Goal: Transaction & Acquisition: Download file/media

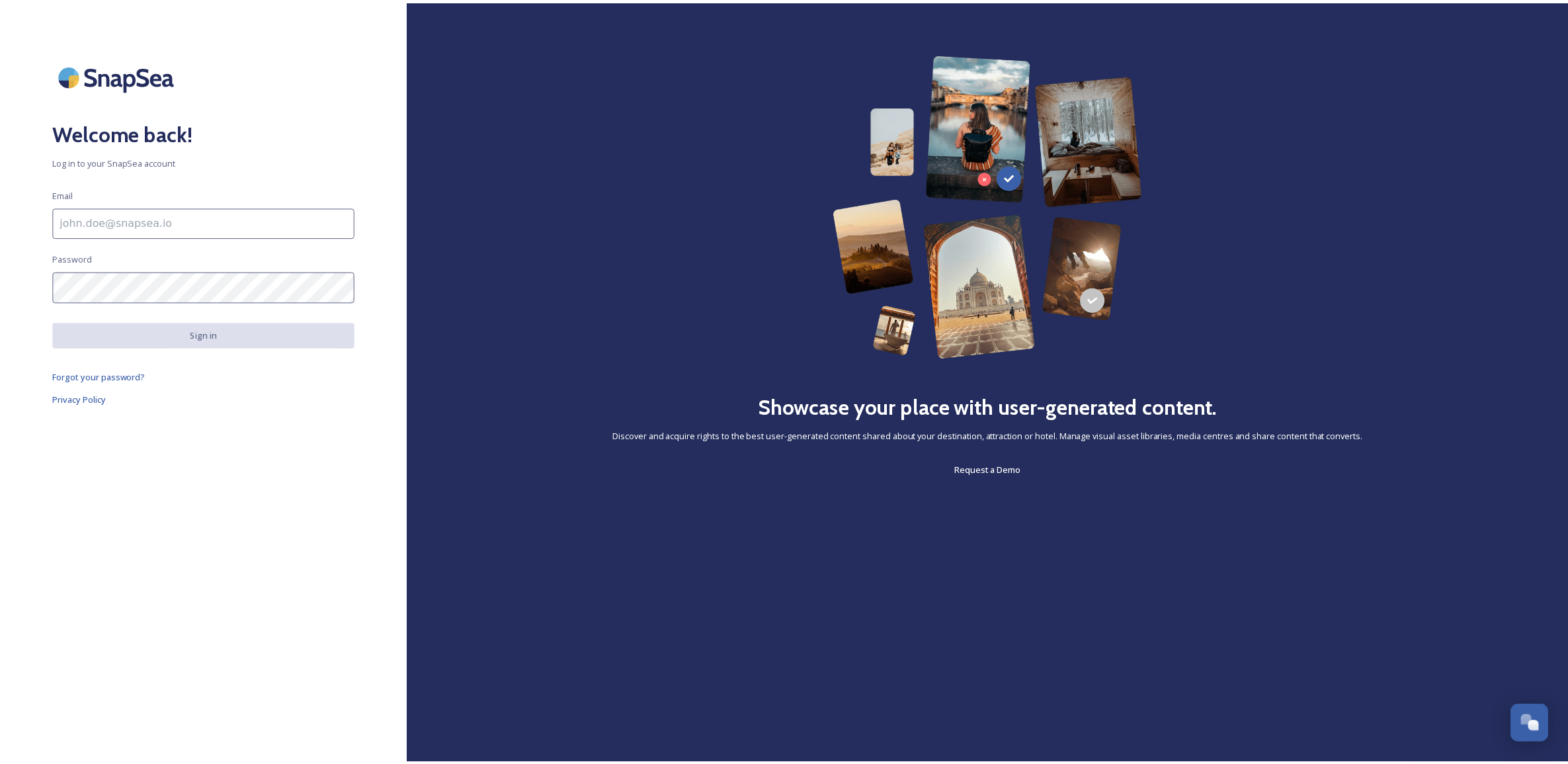
scroll to position [503, 0]
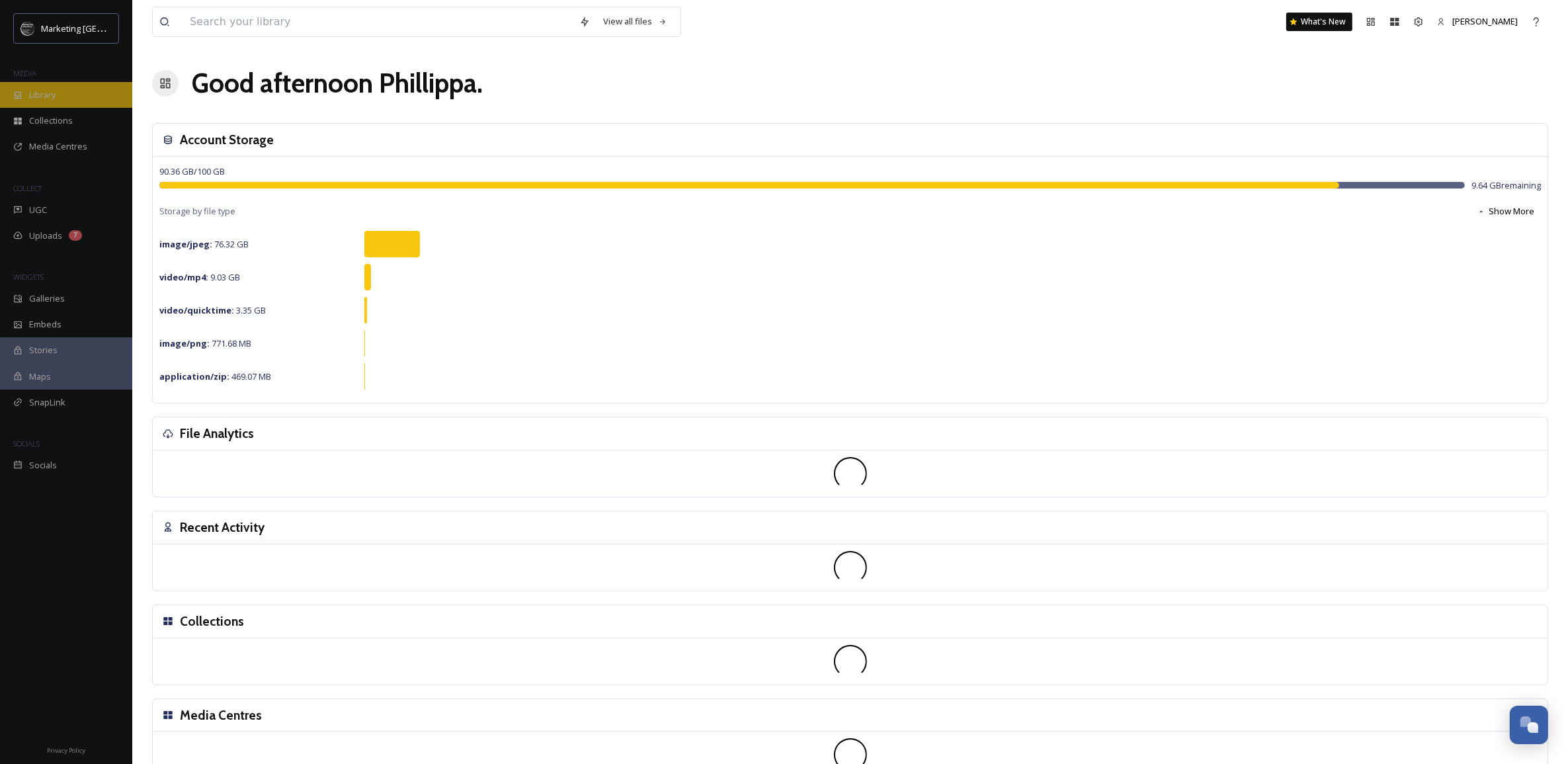
click at [50, 90] on span "Library" at bounding box center [42, 95] width 27 height 13
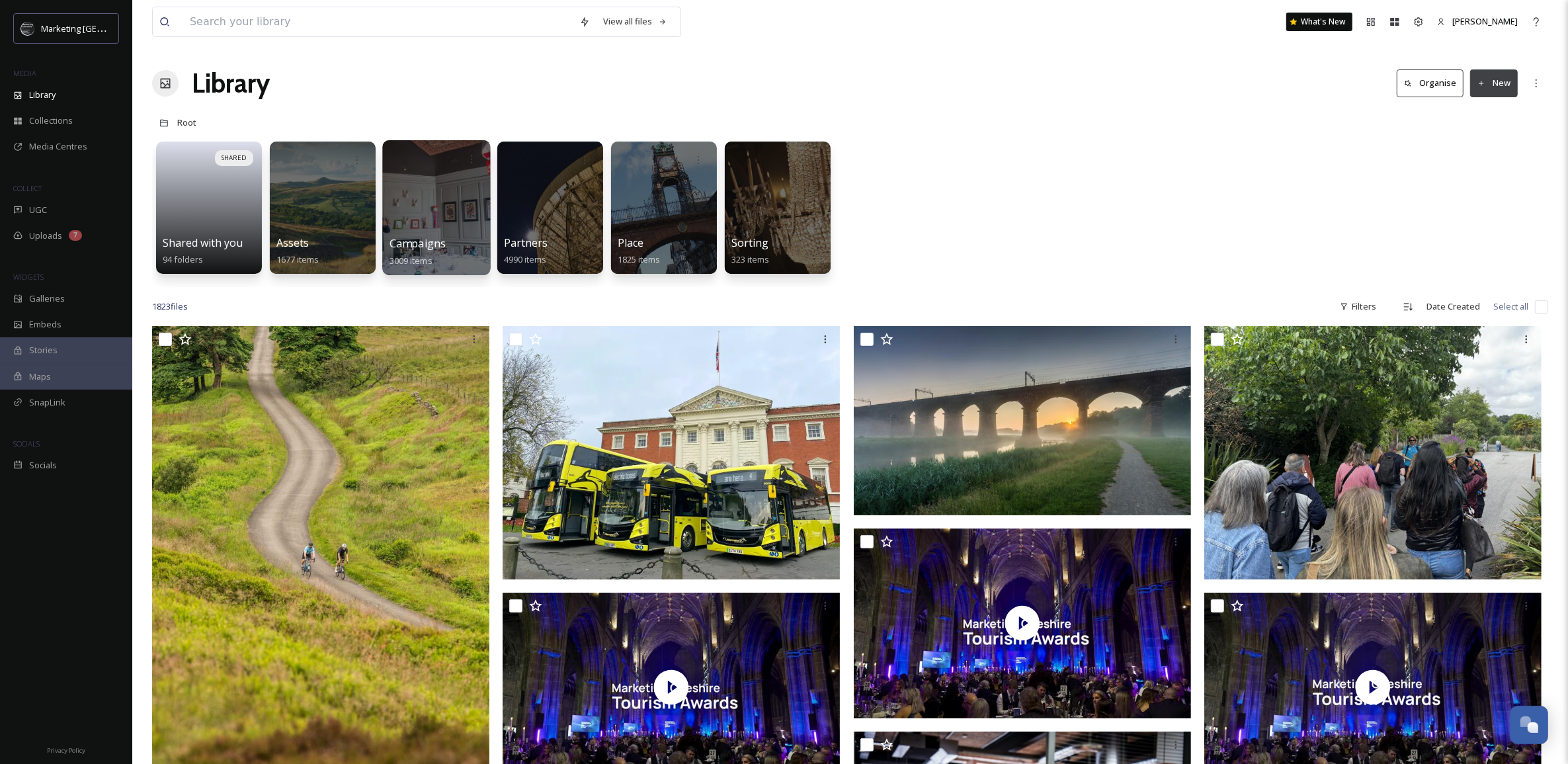
click at [445, 232] on div at bounding box center [436, 207] width 108 height 135
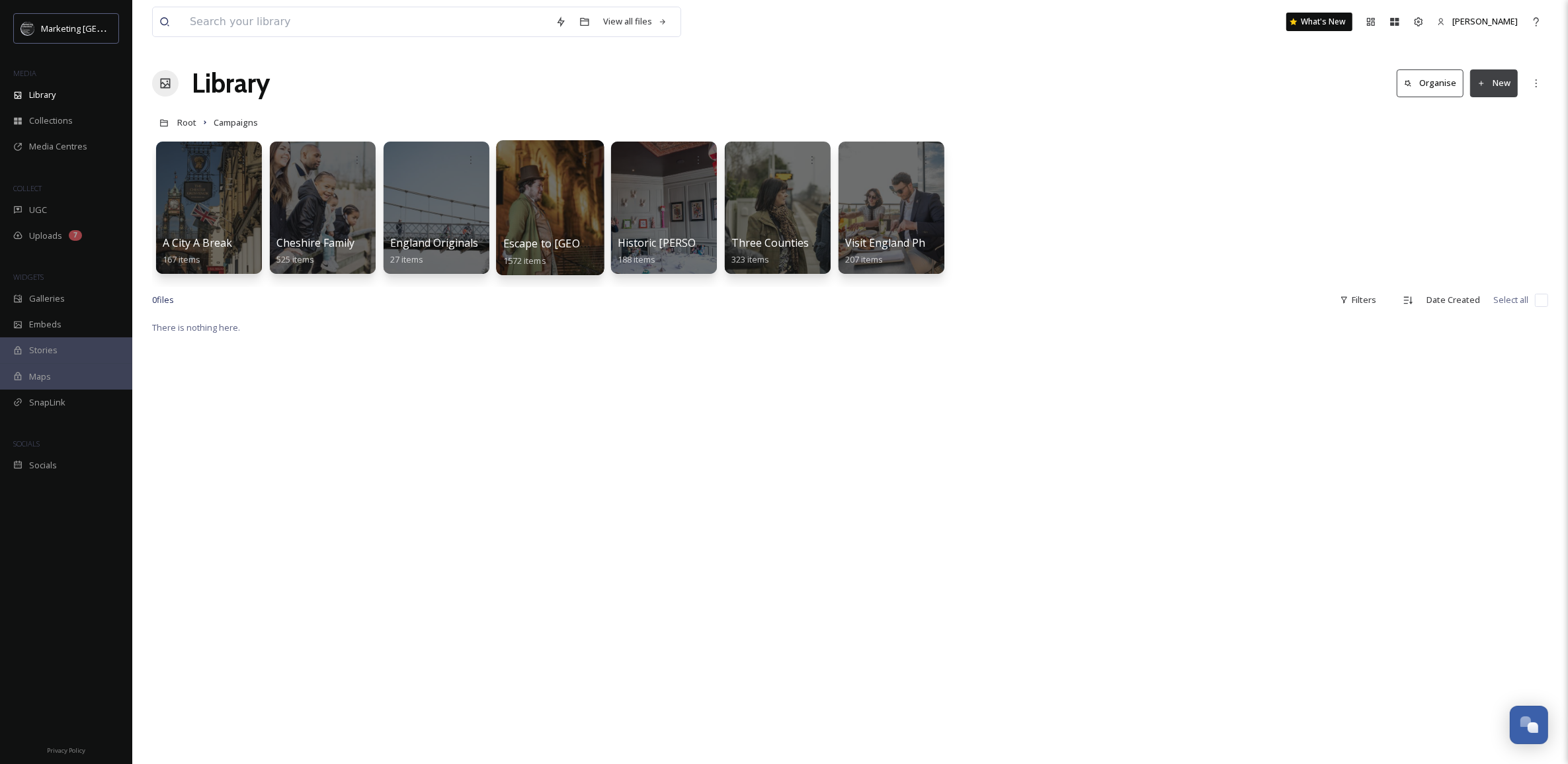
click at [567, 222] on div at bounding box center [550, 207] width 108 height 135
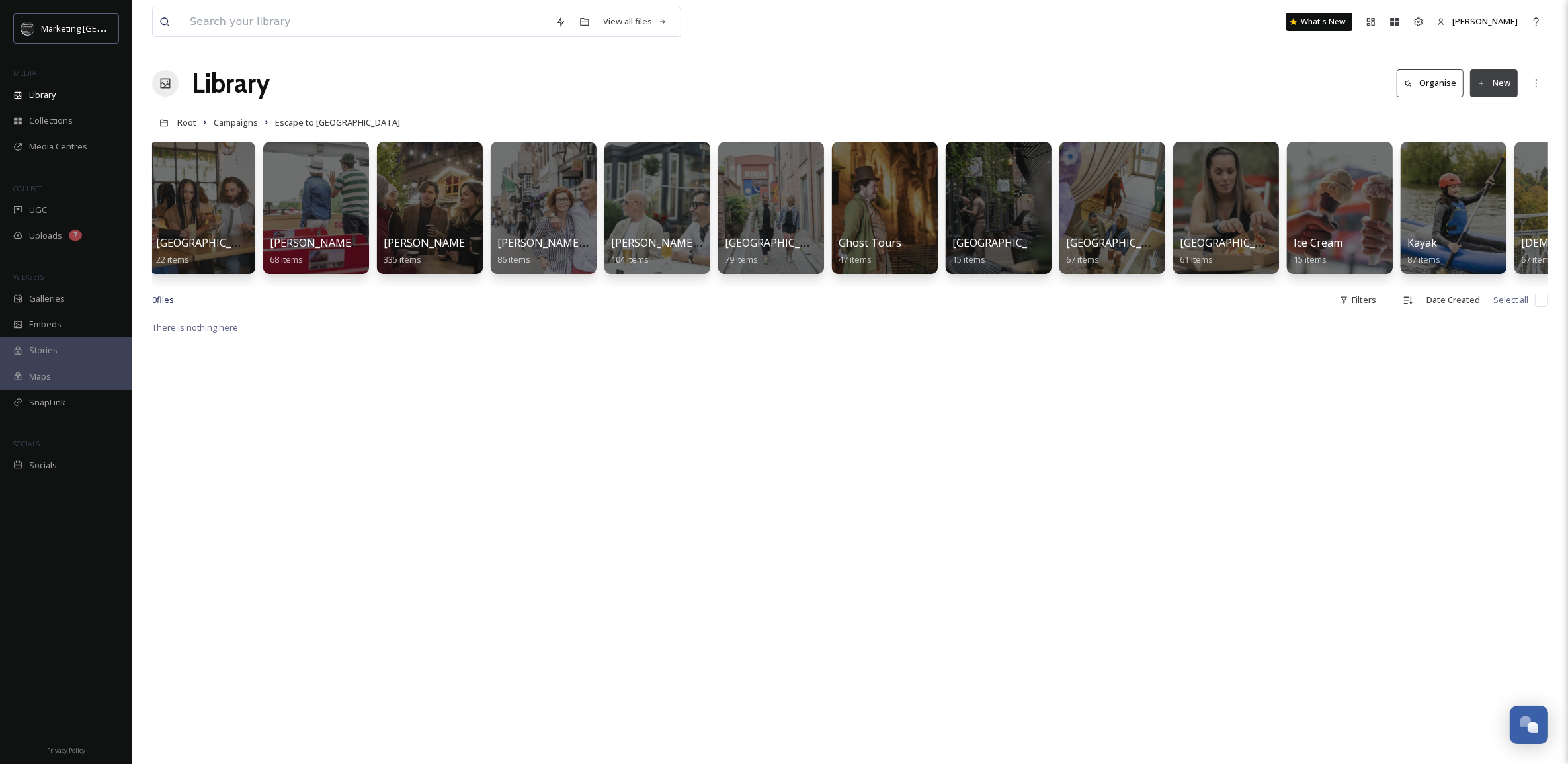
scroll to position [0, 458]
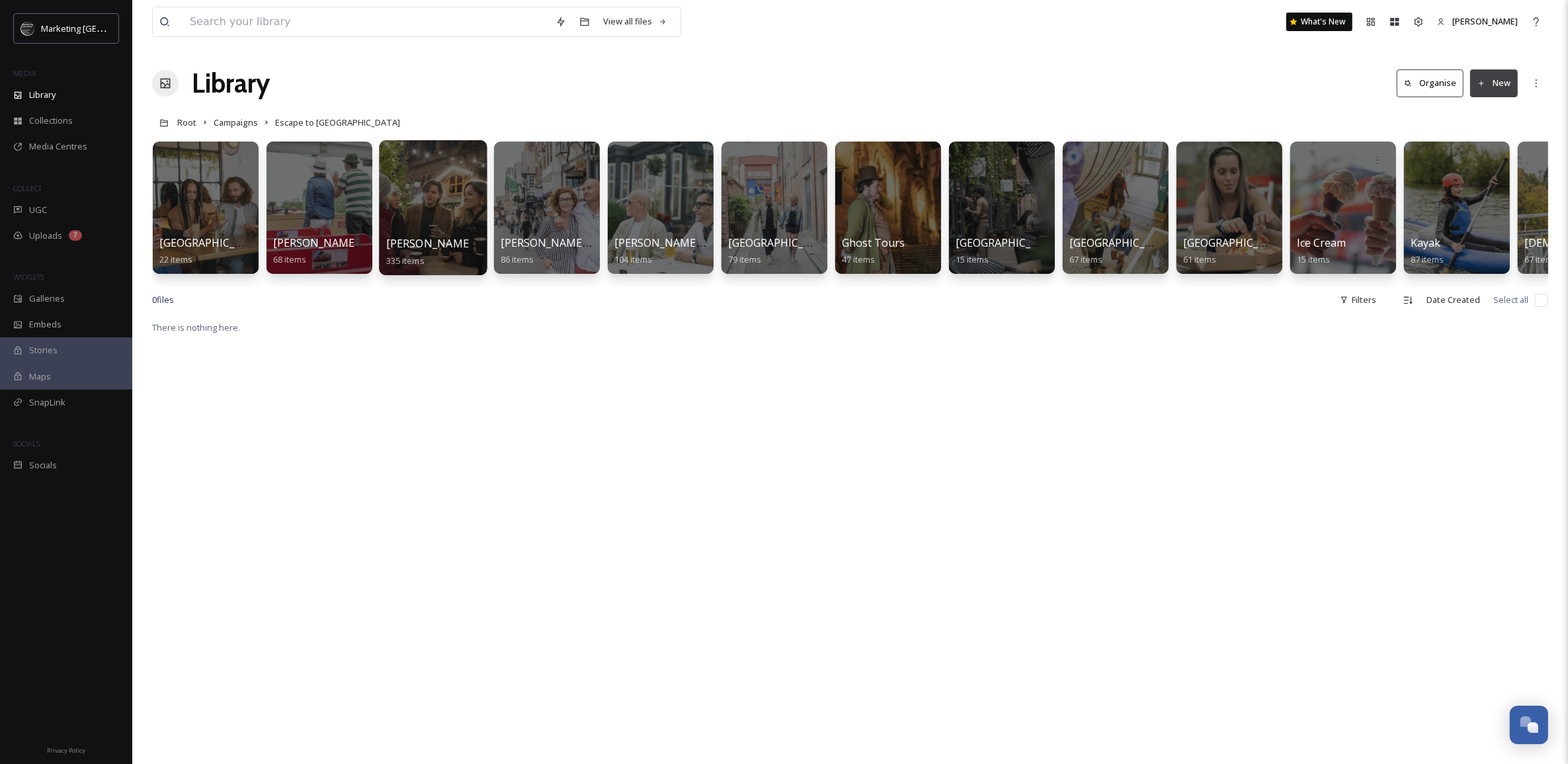
click at [433, 193] on div at bounding box center [432, 207] width 108 height 135
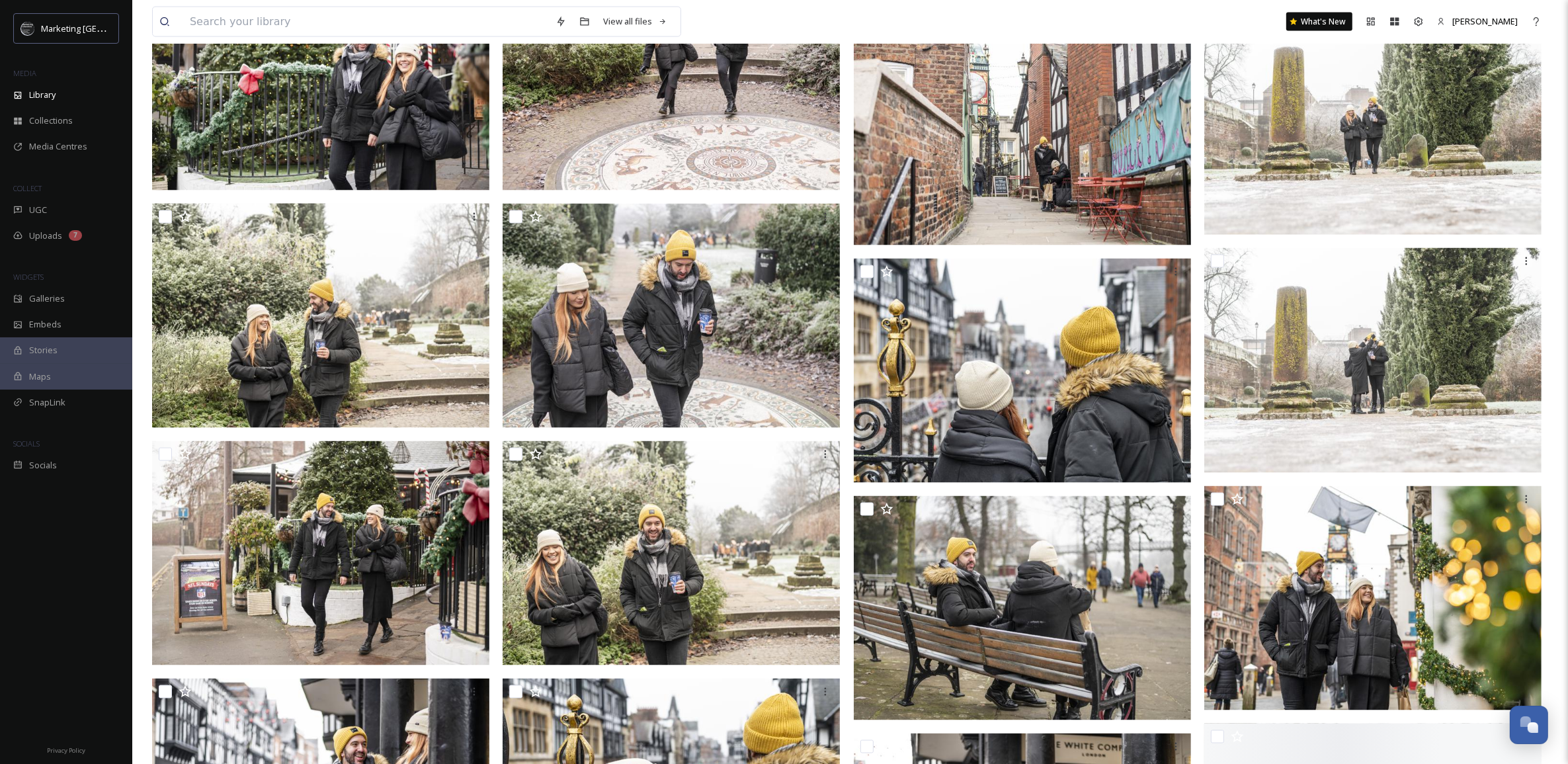
scroll to position [2624, 0]
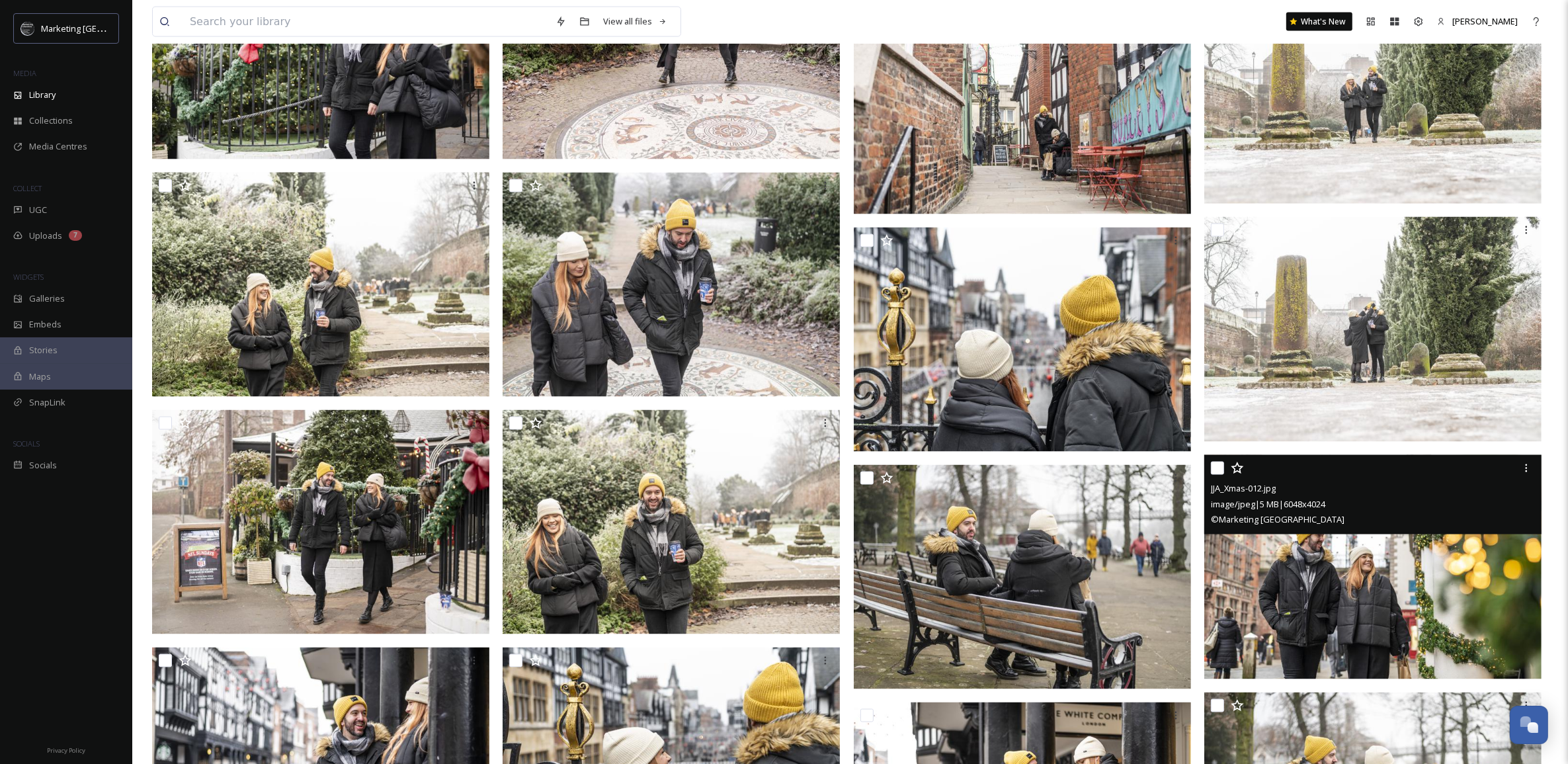
click at [1373, 582] on img at bounding box center [1372, 567] width 337 height 225
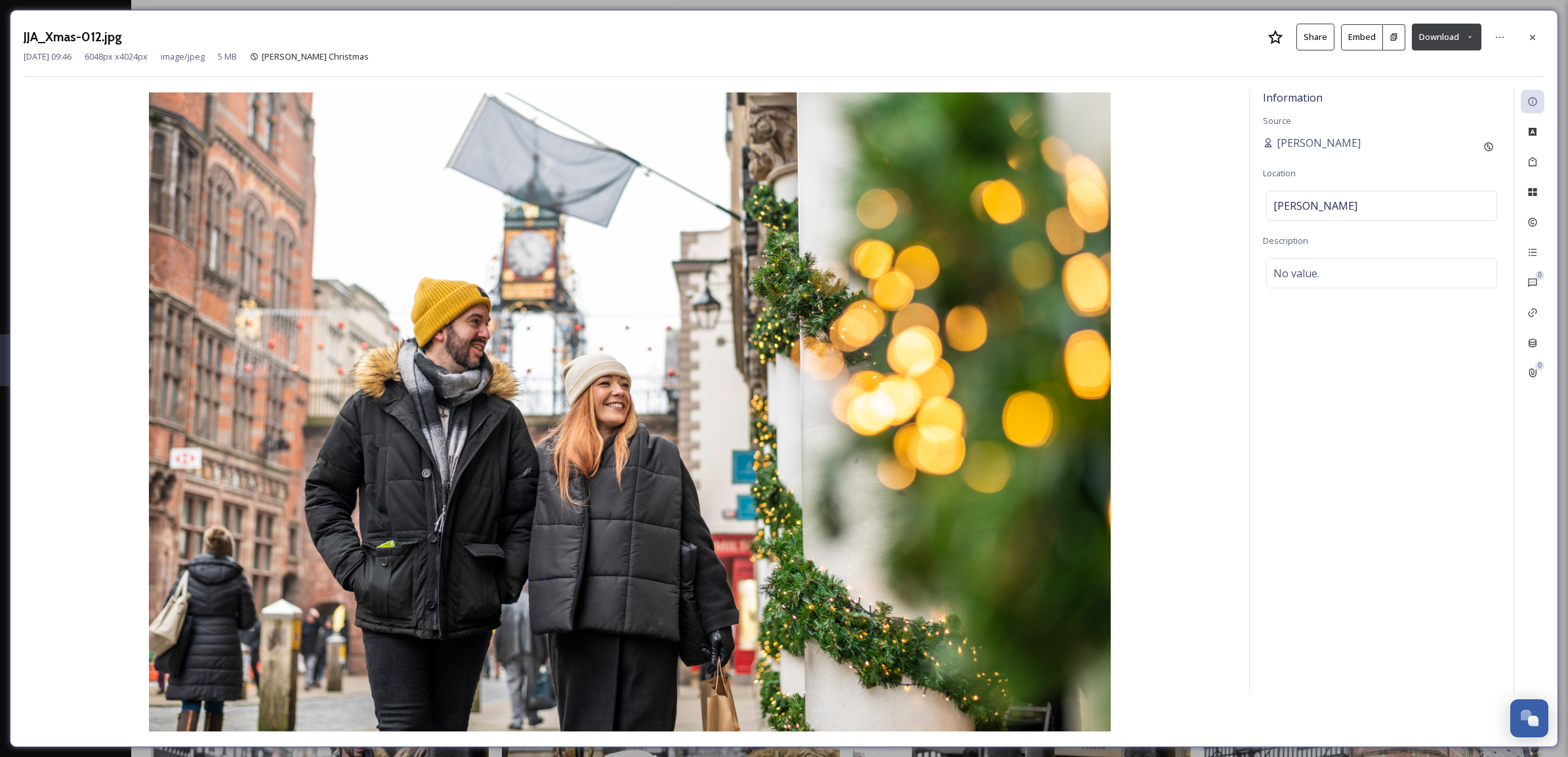
click at [1465, 33] on icon at bounding box center [1470, 37] width 9 height 9
click at [1439, 92] on span "Download Large (2000 x 1331)" at bounding box center [1408, 92] width 115 height 13
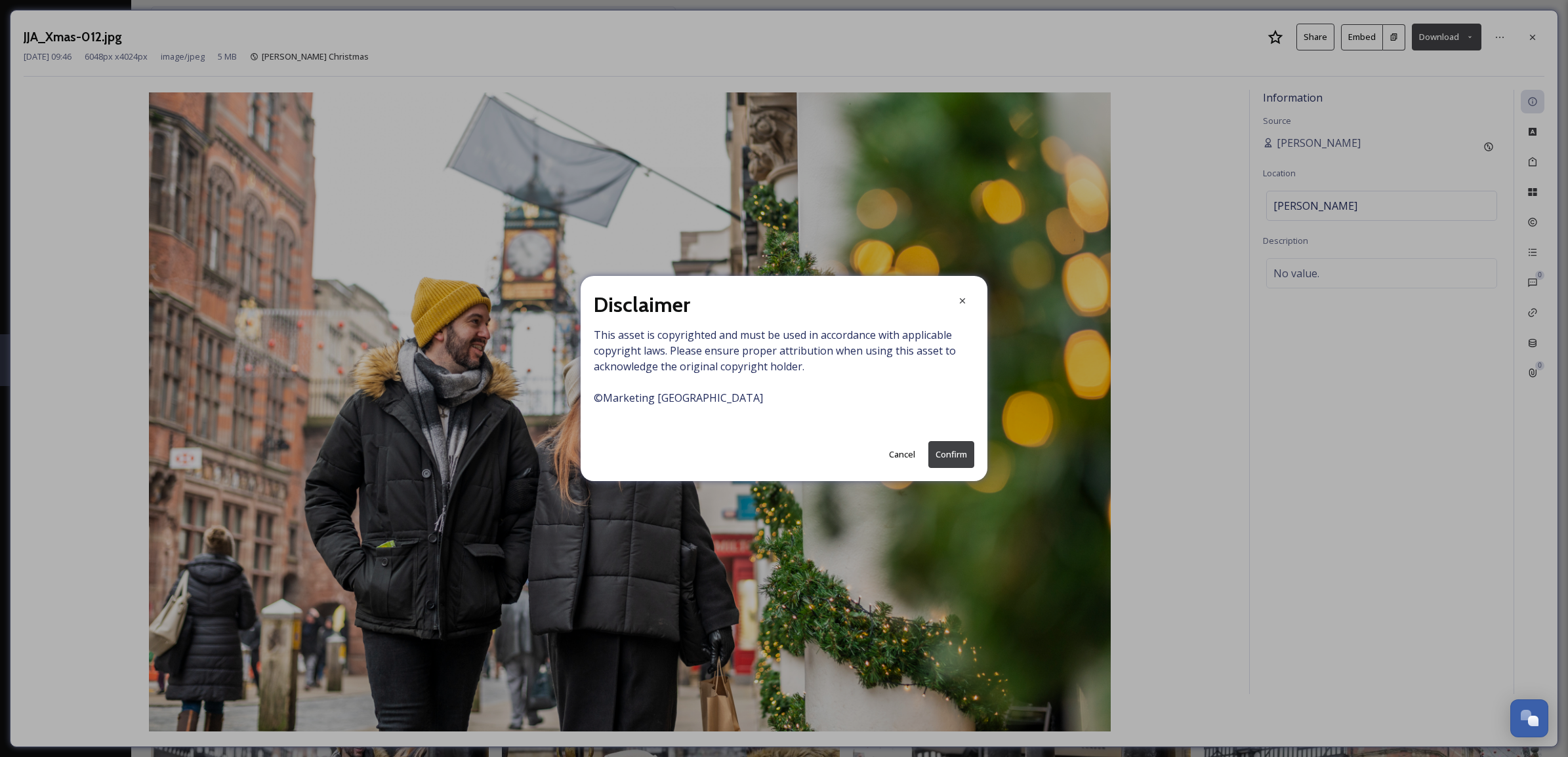
click at [940, 454] on button "Confirm" at bounding box center [952, 454] width 46 height 27
